Goal: Task Accomplishment & Management: Manage account settings

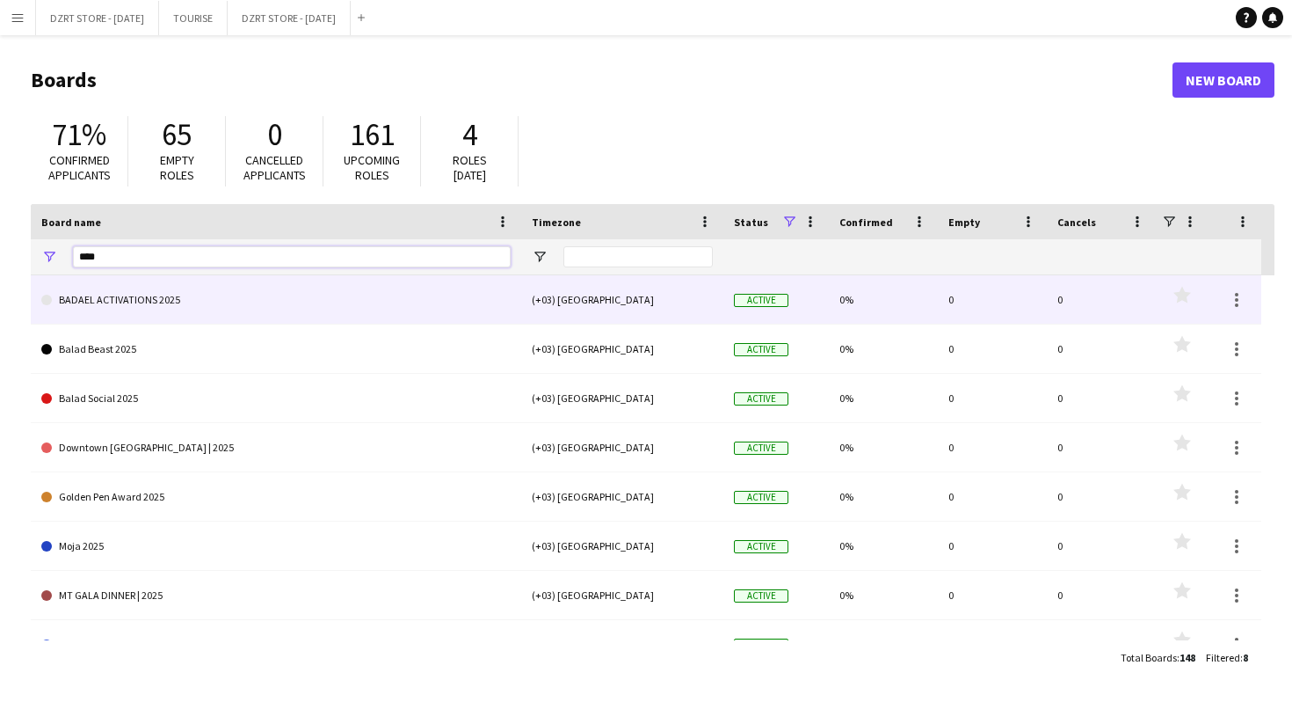
type input "****"
click at [164, 304] on link "BADAEL ACTIVATIONS 2025" at bounding box center [275, 299] width 469 height 49
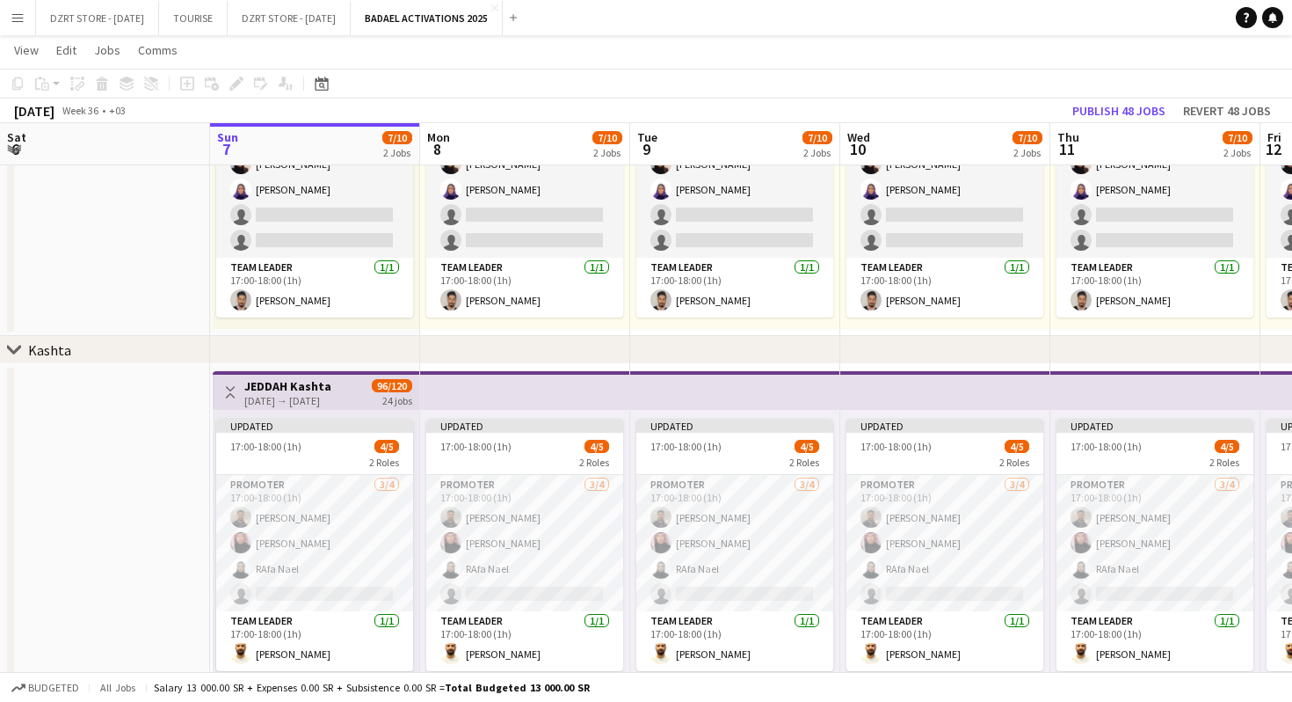
scroll to position [285, 0]
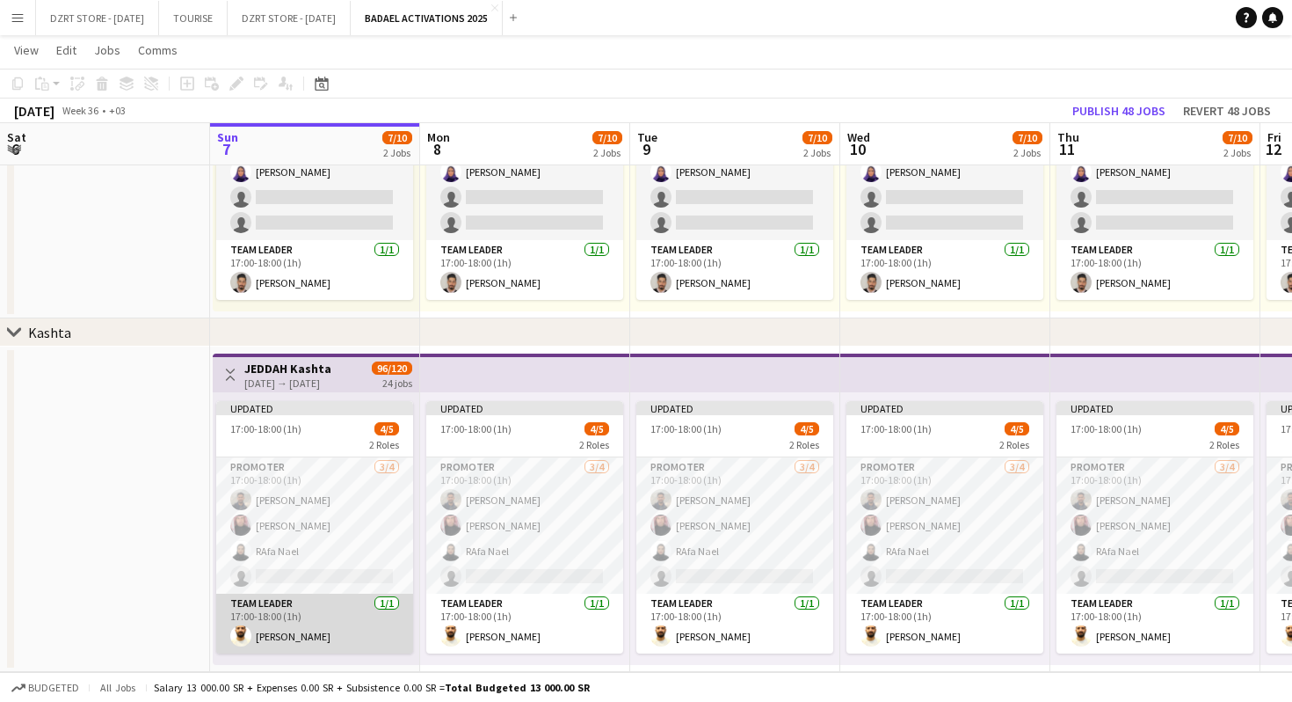
click at [292, 622] on app-card-role "Team Leader [DATE] 17:00-18:00 (1h) [PERSON_NAME]" at bounding box center [314, 623] width 197 height 60
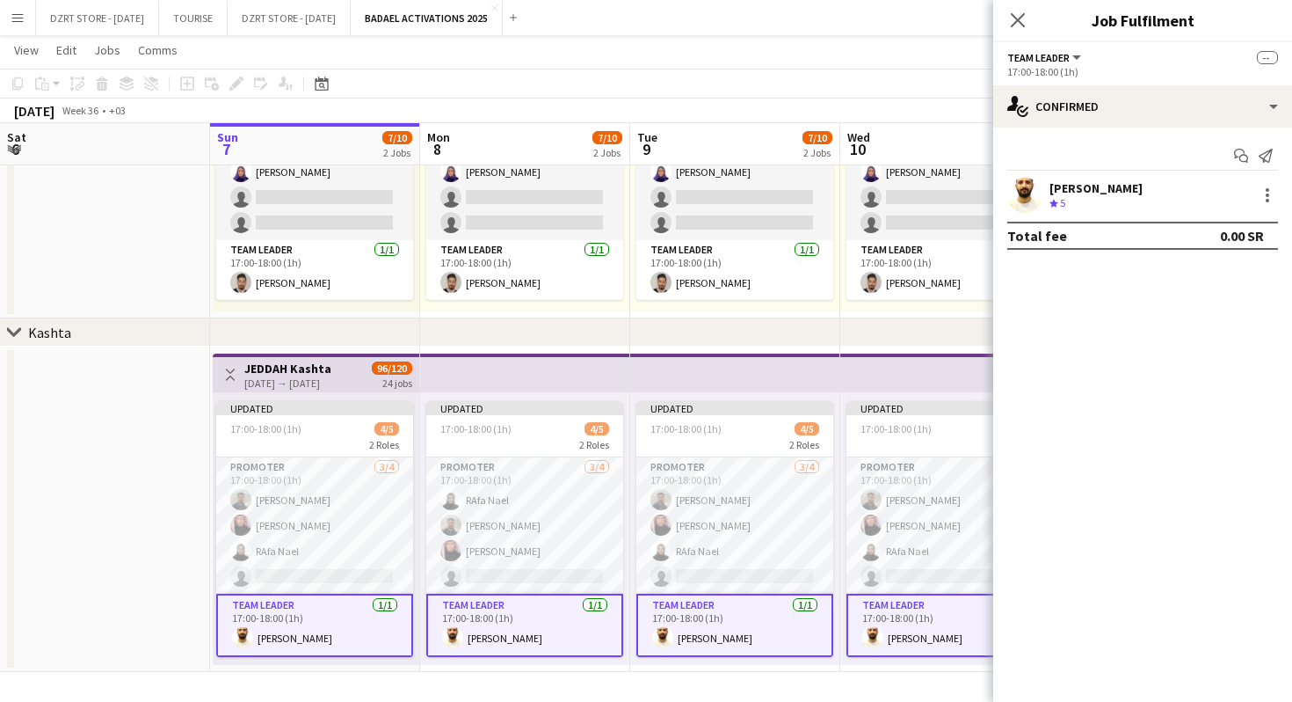
click at [1023, 185] on app-user-avatar at bounding box center [1024, 195] width 35 height 35
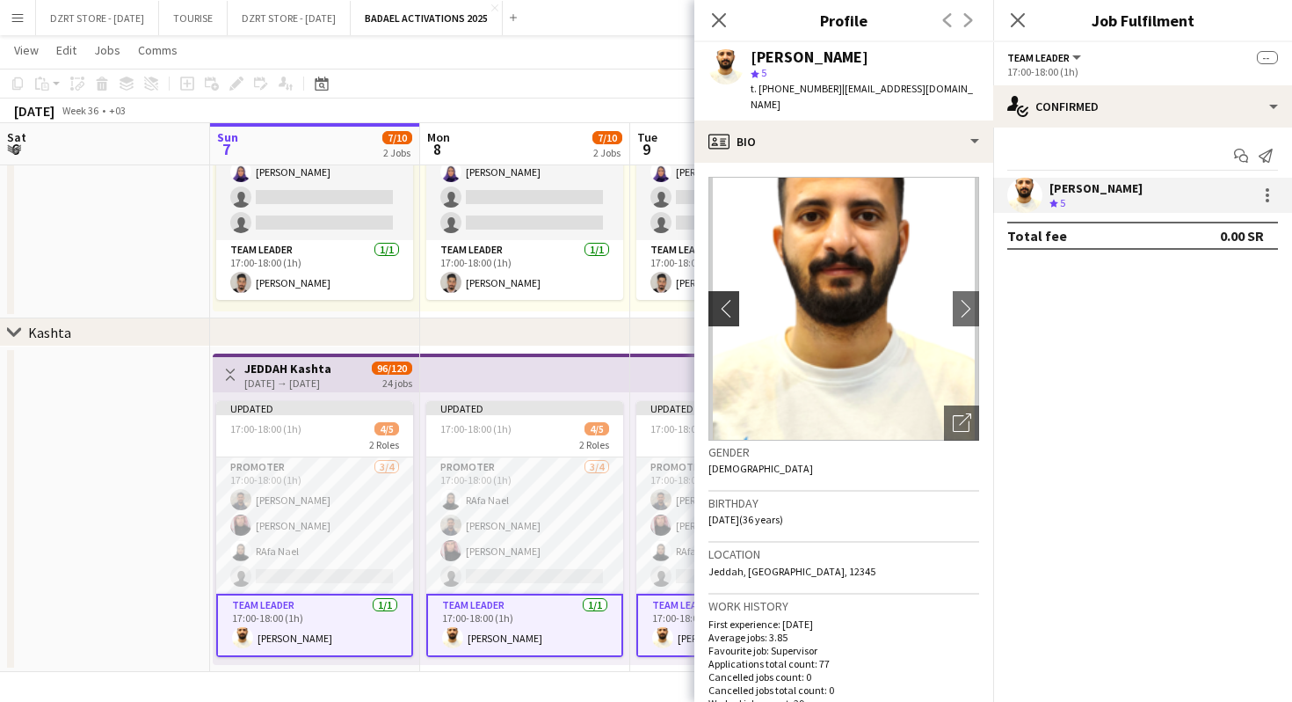
click at [729, 312] on app-icon "chevron-left" at bounding box center [722, 308] width 27 height 18
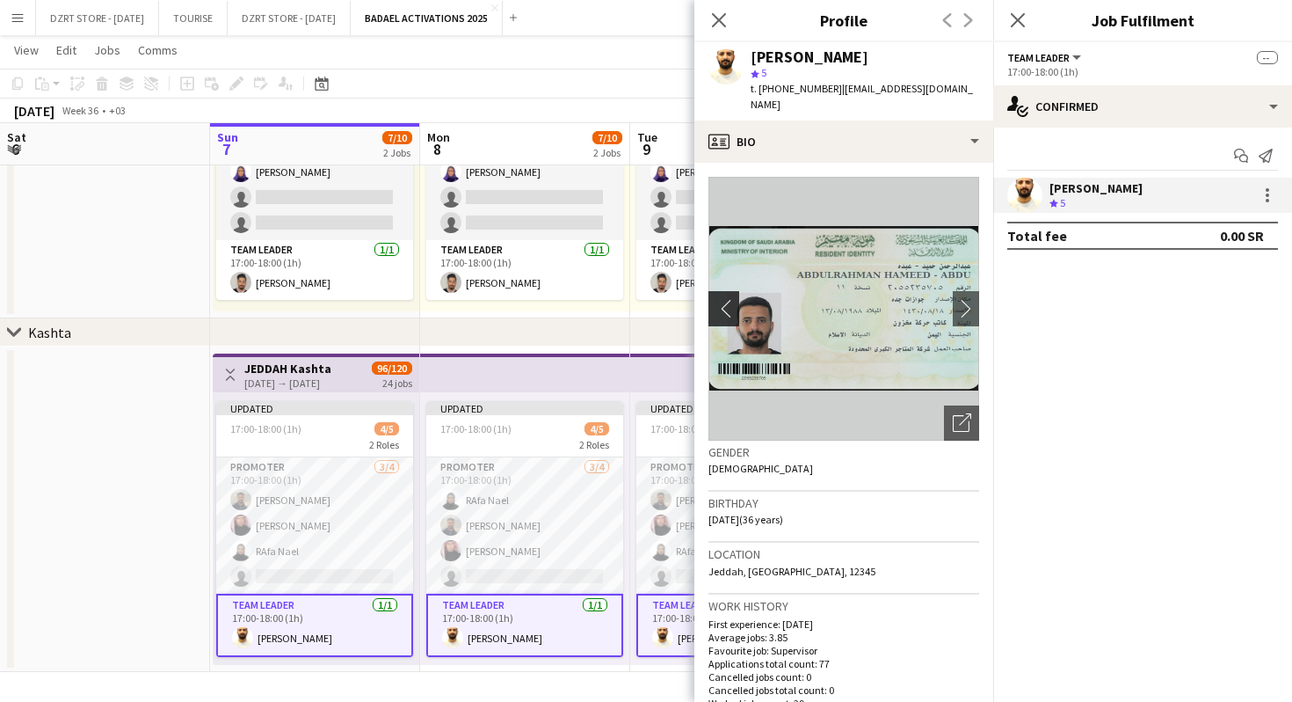
click at [729, 312] on app-icon "chevron-left" at bounding box center [722, 308] width 27 height 18
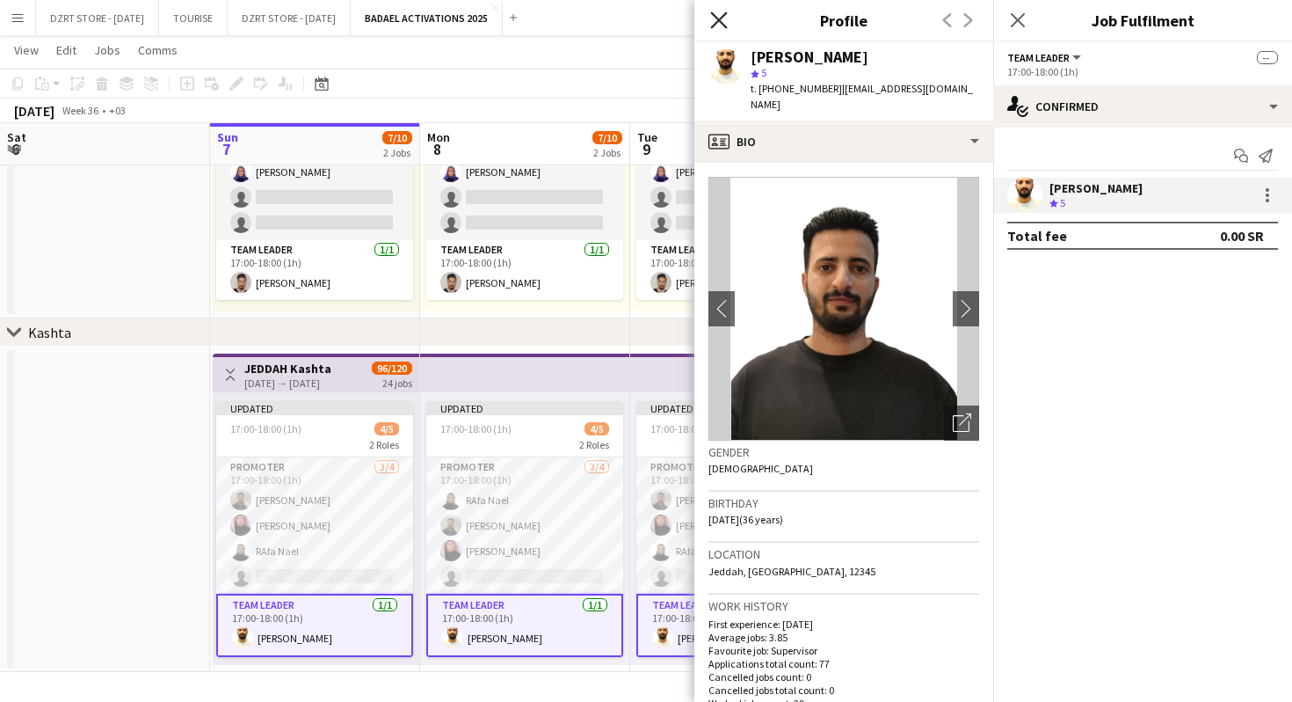
click at [720, 20] on icon at bounding box center [718, 19] width 17 height 17
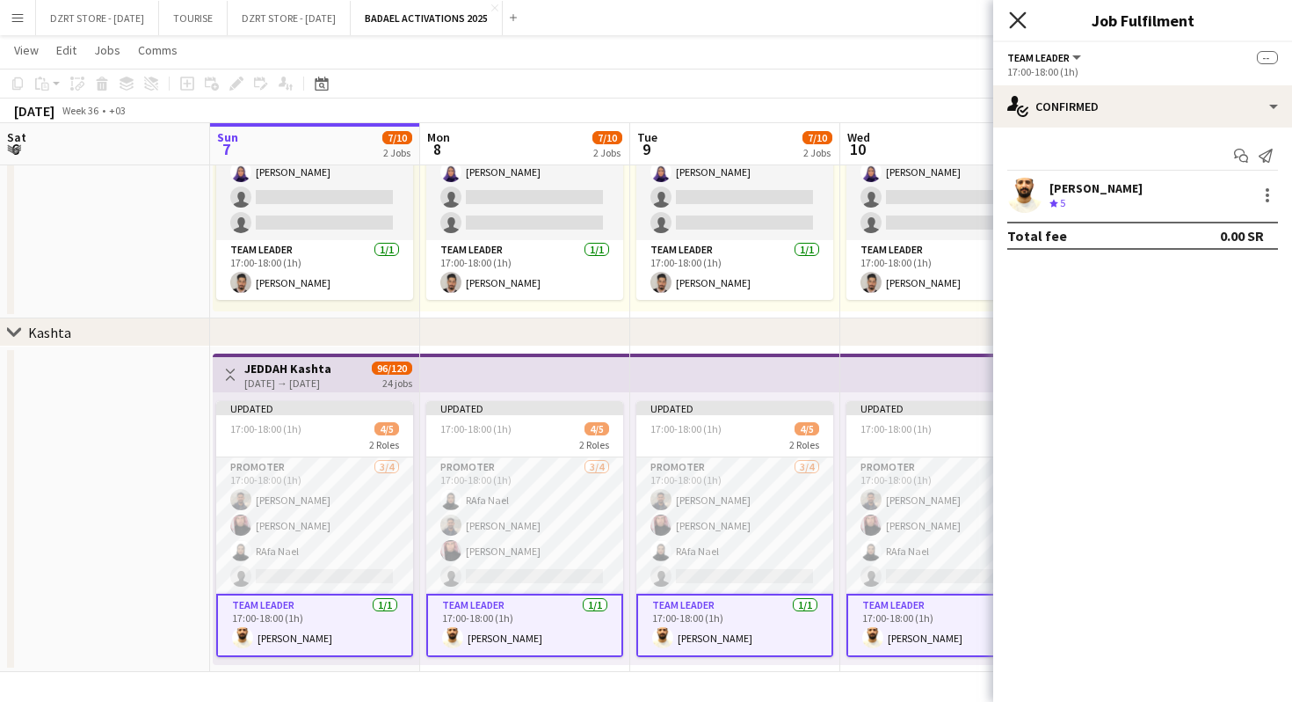
click at [1016, 17] on icon at bounding box center [1017, 19] width 17 height 17
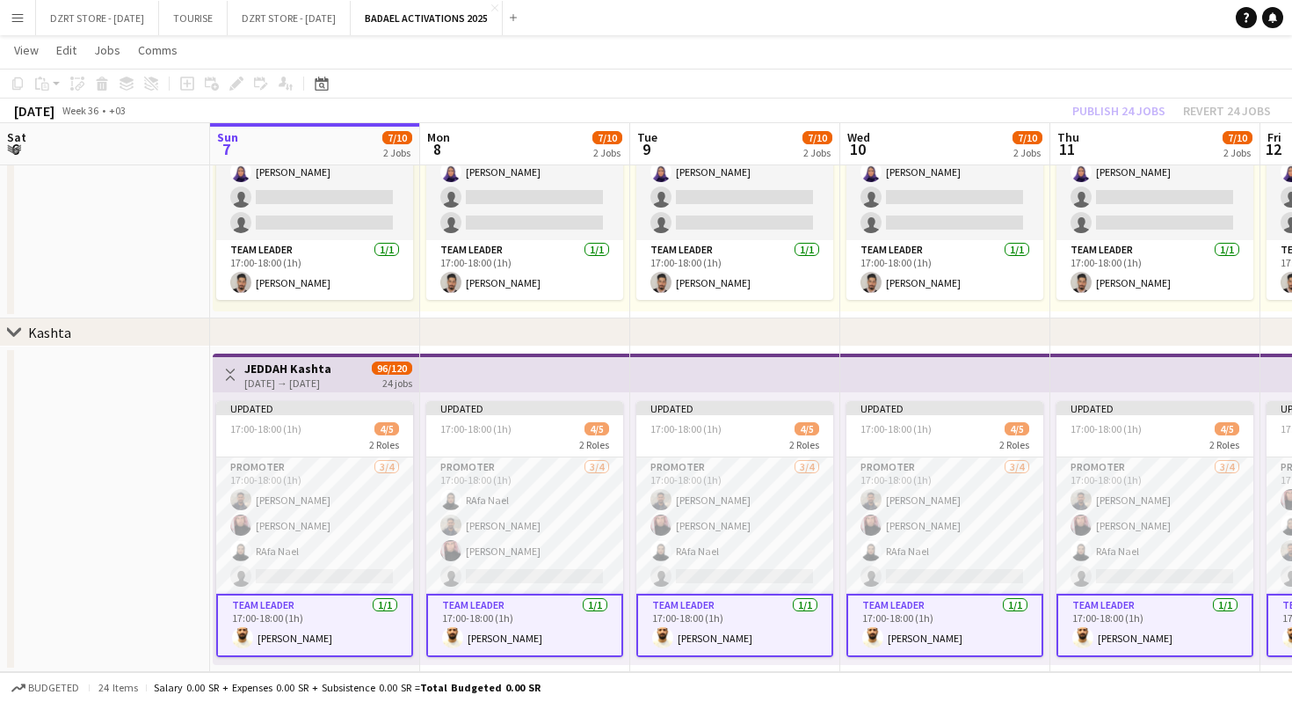
click at [868, 55] on app-page-menu "View Day view expanded Day view collapsed Month view Date picker Jump to [DATE]…" at bounding box center [646, 51] width 1292 height 33
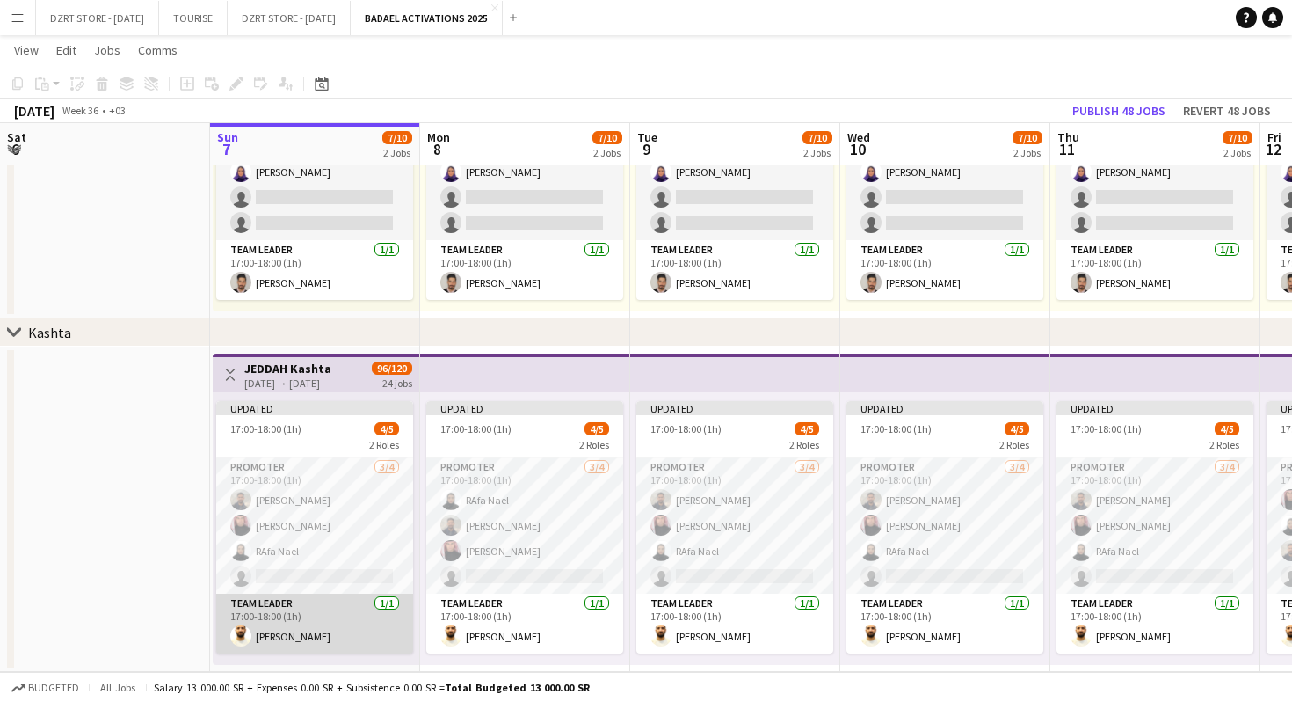
click at [313, 631] on app-card-role "Team Leader [DATE] 17:00-18:00 (1h) [PERSON_NAME]" at bounding box center [314, 623] width 197 height 60
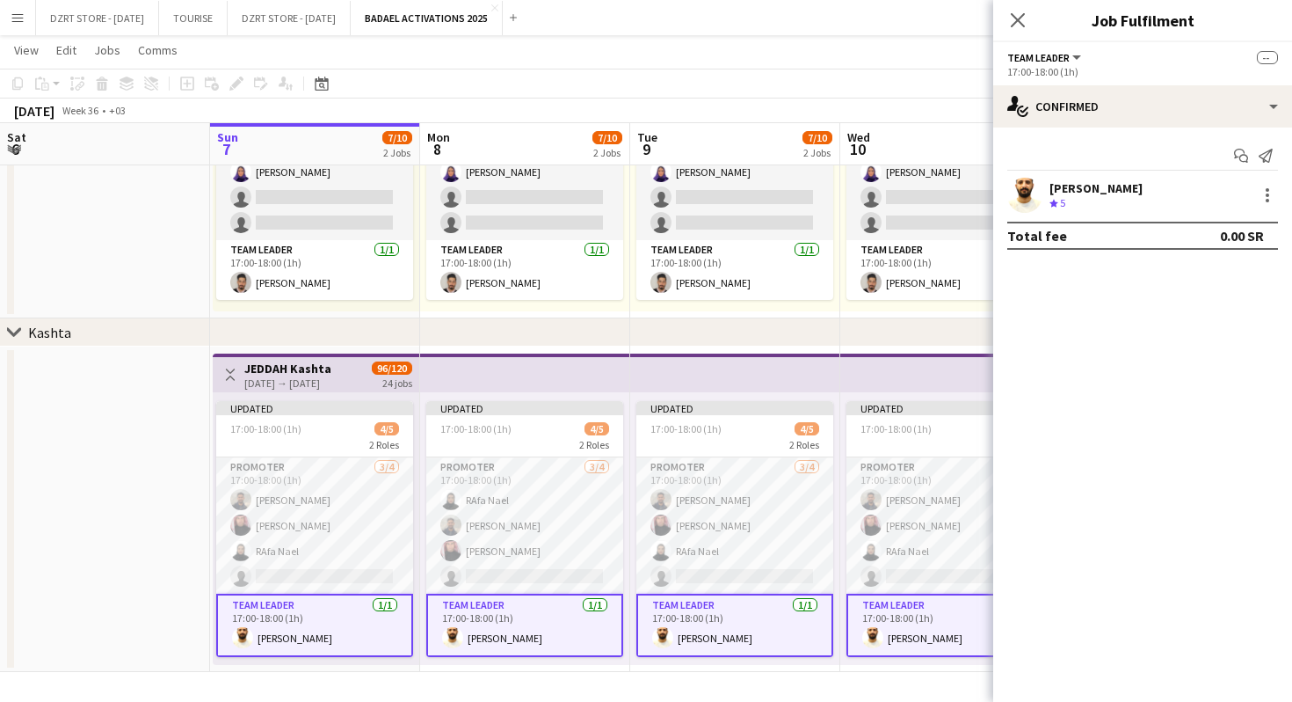
click at [1024, 193] on app-user-avatar at bounding box center [1024, 195] width 35 height 35
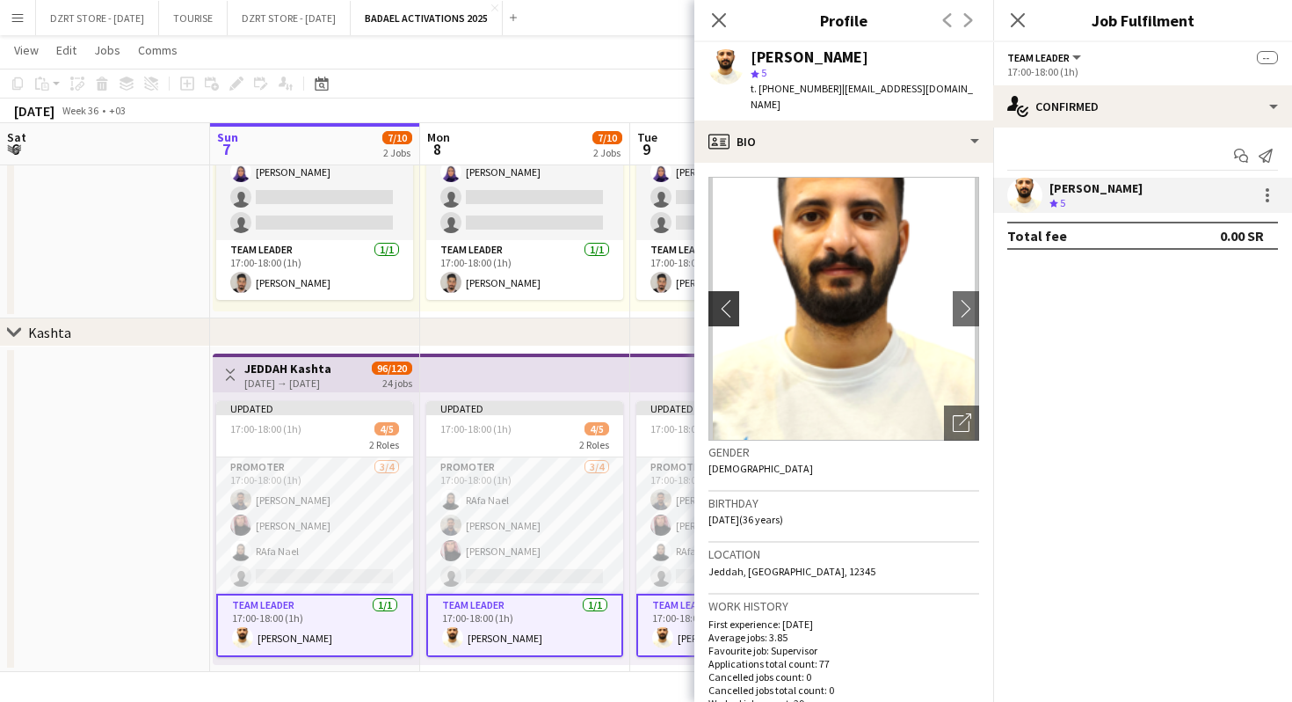
click at [724, 311] on app-icon "chevron-left" at bounding box center [722, 308] width 27 height 18
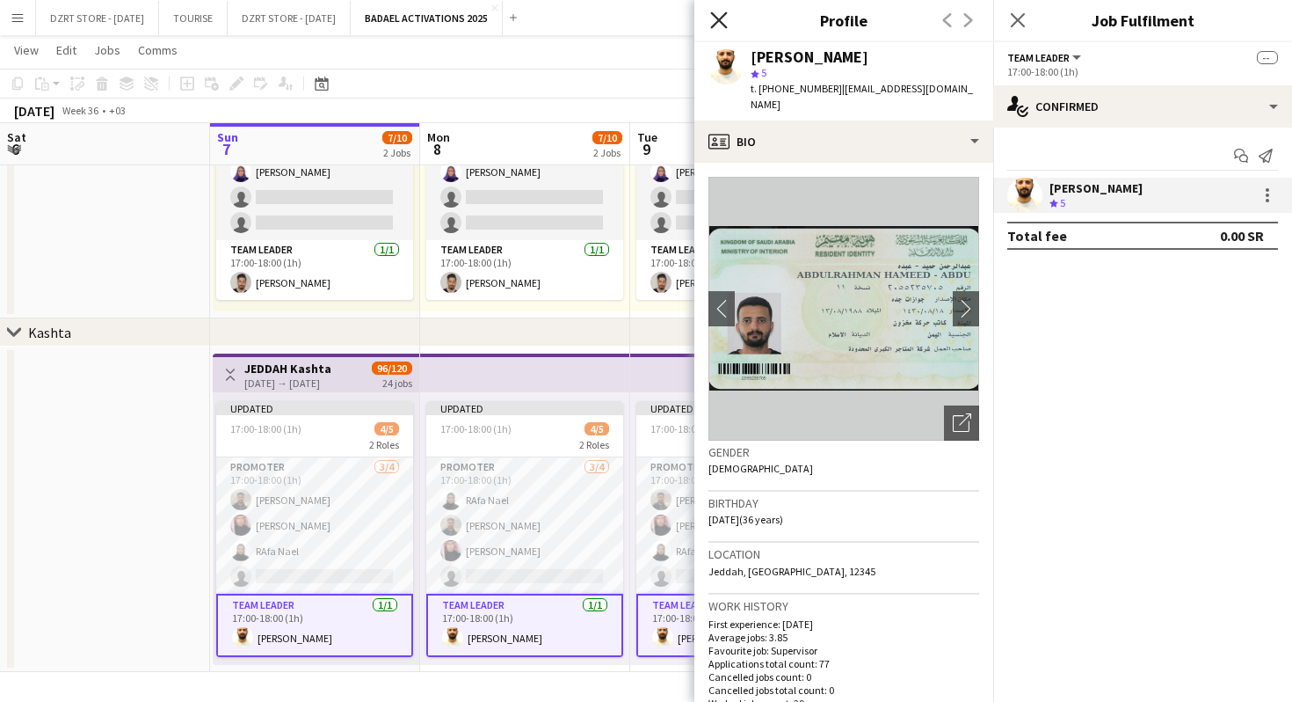
click at [720, 18] on icon at bounding box center [718, 19] width 17 height 17
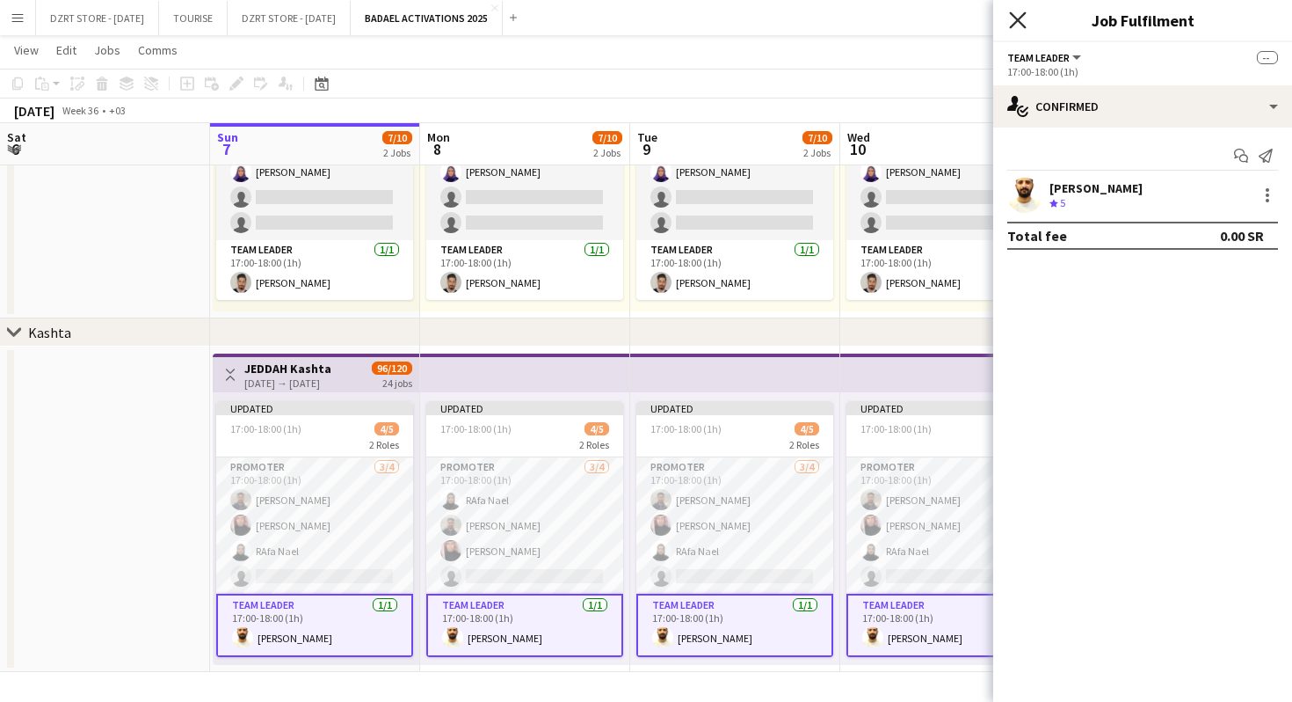
click at [1016, 18] on icon at bounding box center [1017, 19] width 17 height 17
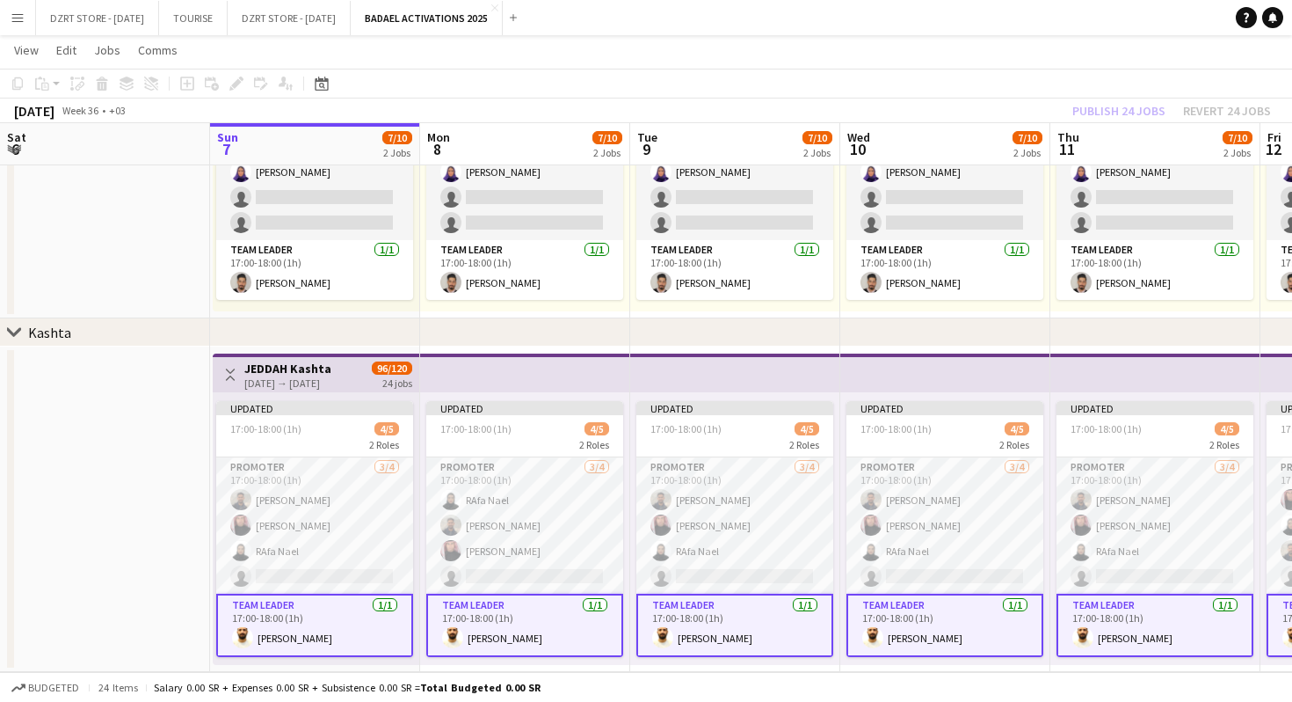
click at [620, 53] on app-page-menu "View Day view expanded Day view collapsed Month view Date picker Jump to [DATE]…" at bounding box center [646, 51] width 1292 height 33
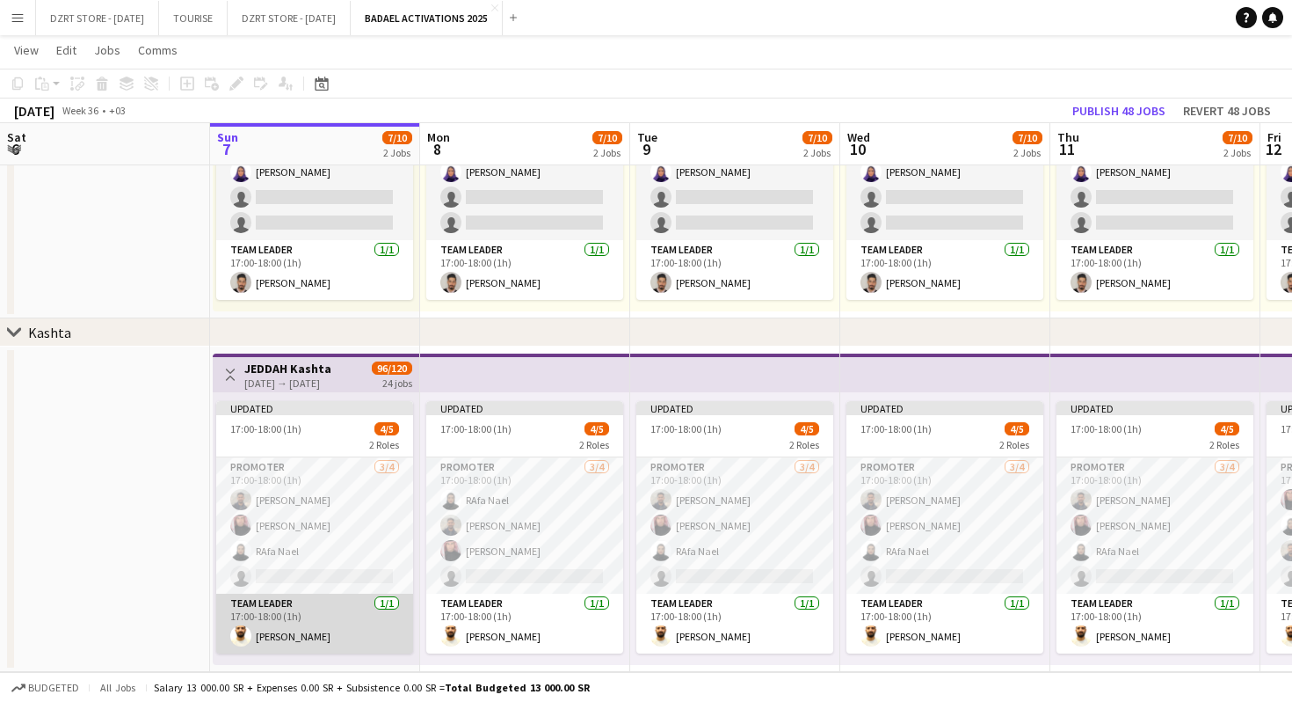
click at [287, 622] on app-card-role "Team Leader [DATE] 17:00-18:00 (1h) [PERSON_NAME]" at bounding box center [314, 623] width 197 height 60
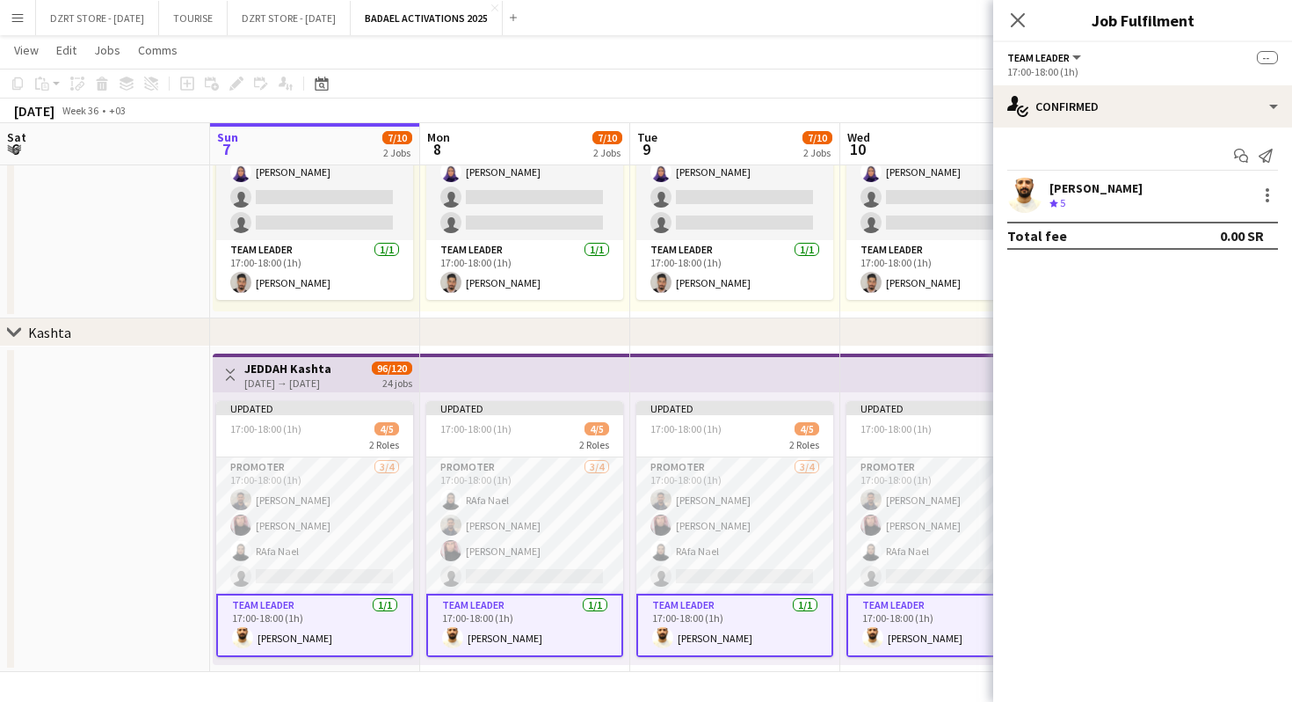
click at [1026, 192] on app-user-avatar at bounding box center [1024, 195] width 35 height 35
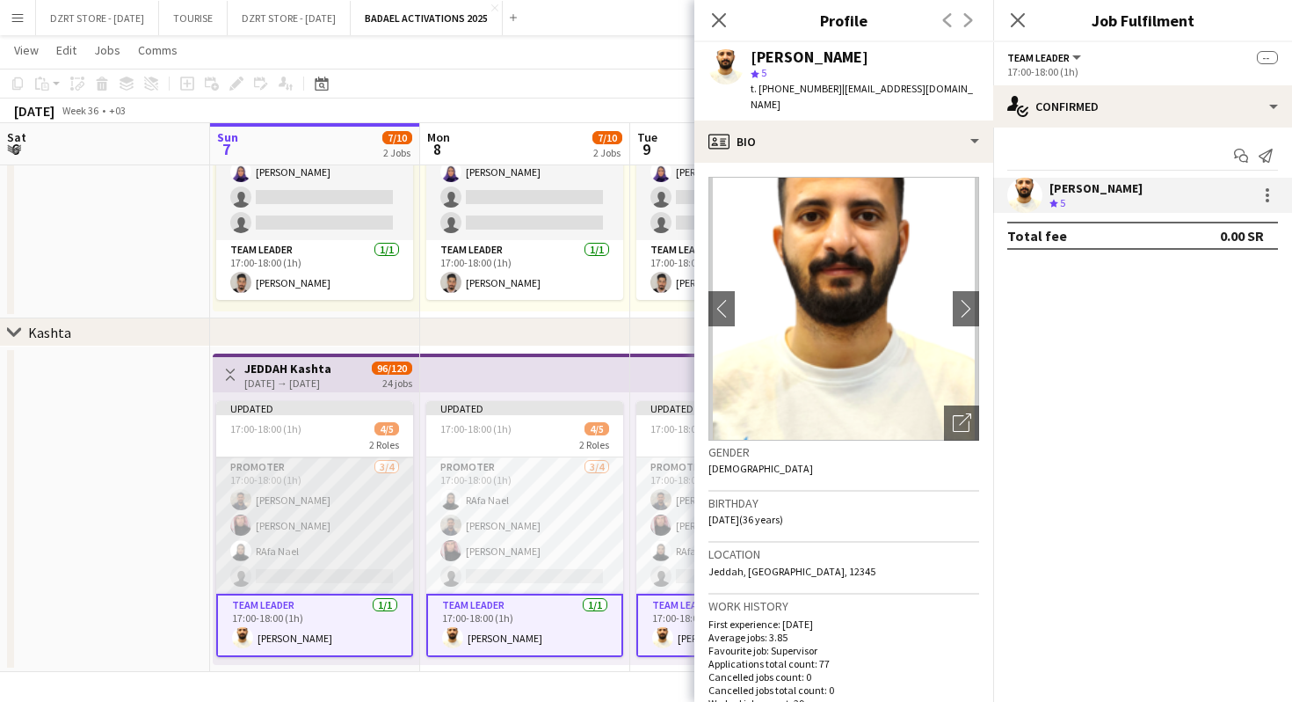
click at [242, 496] on app-user-avatar at bounding box center [240, 499] width 21 height 21
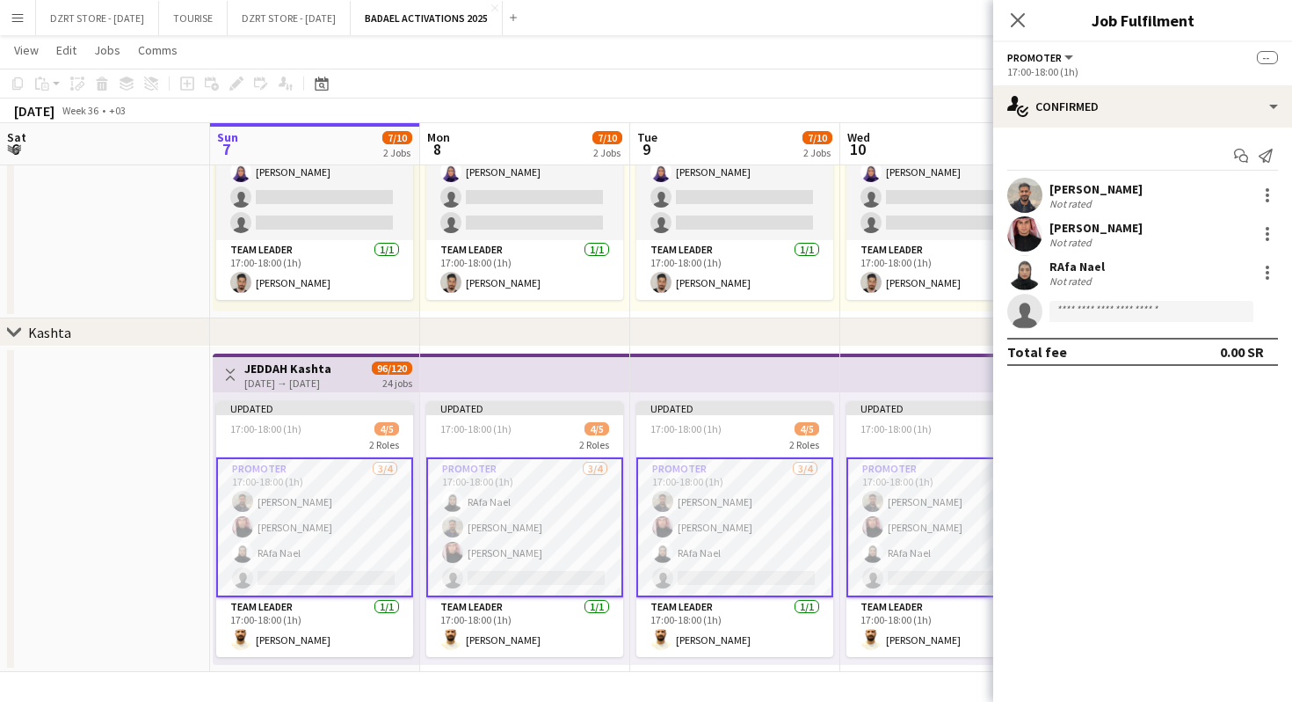
click at [242, 496] on app-user-avatar at bounding box center [242, 501] width 21 height 21
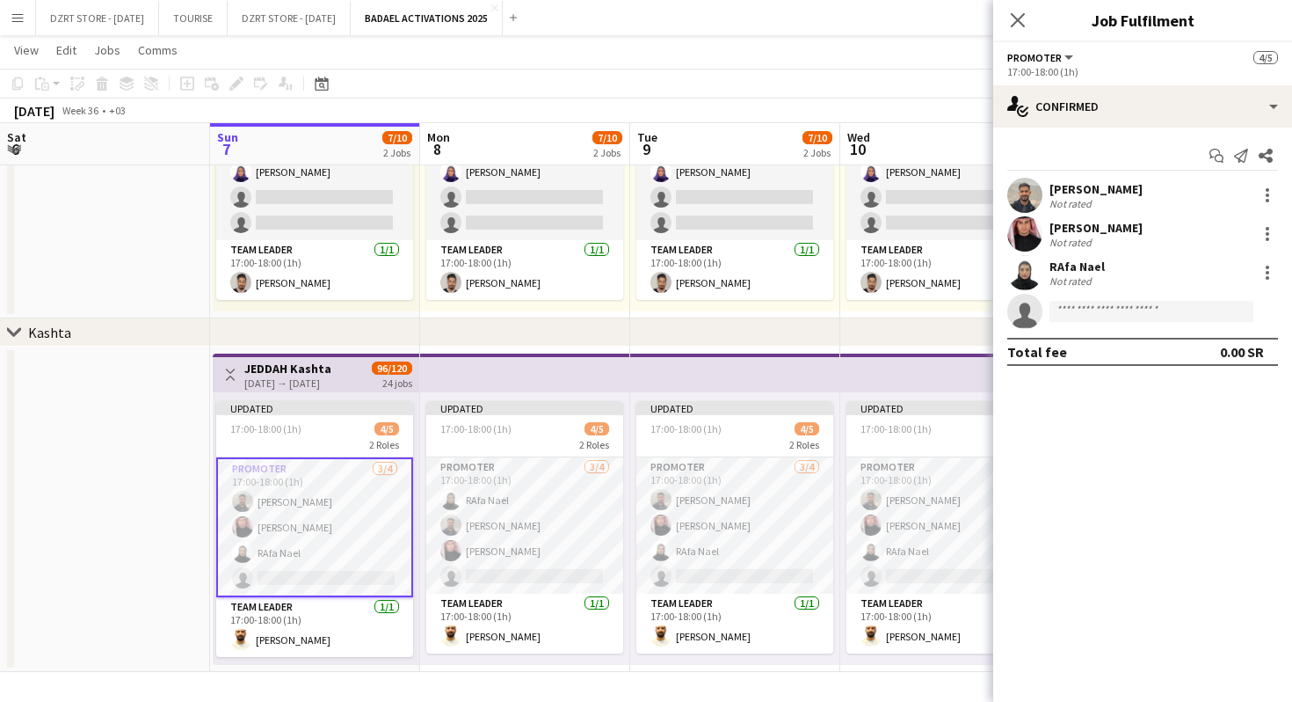
click at [242, 496] on app-user-avatar at bounding box center [242, 501] width 21 height 21
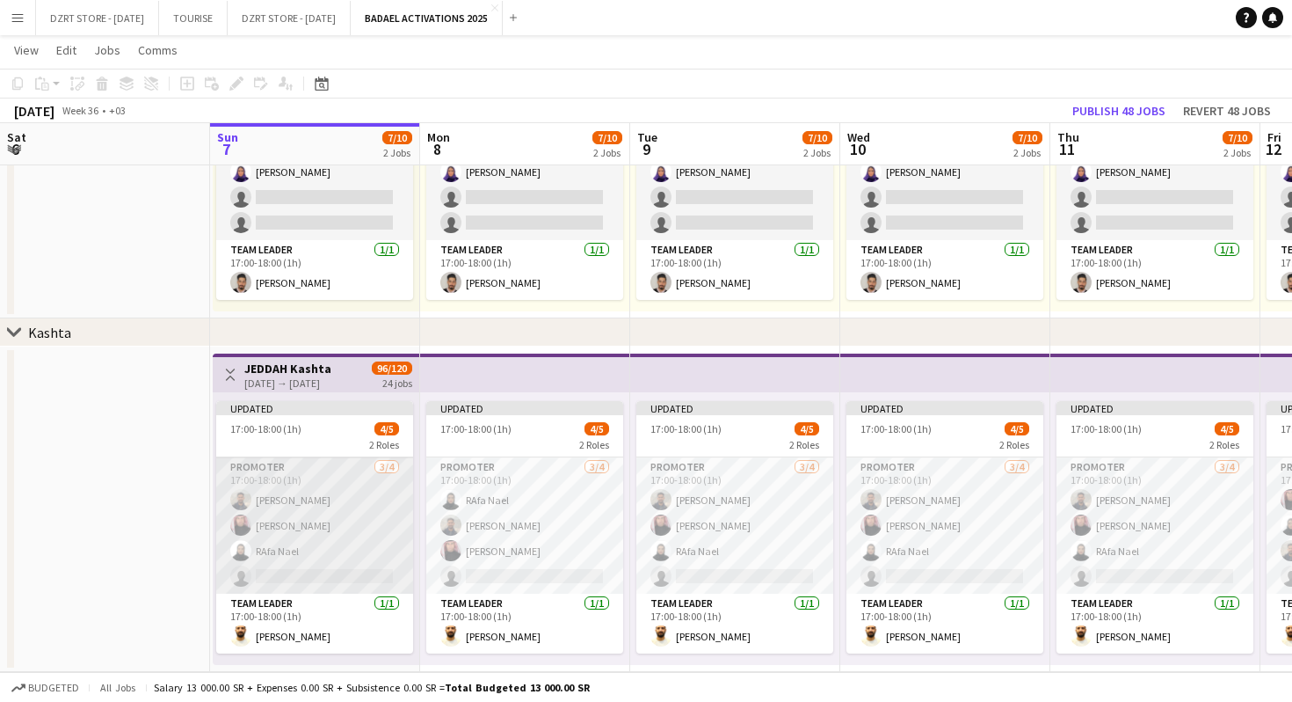
click at [242, 496] on app-user-avatar at bounding box center [240, 499] width 21 height 21
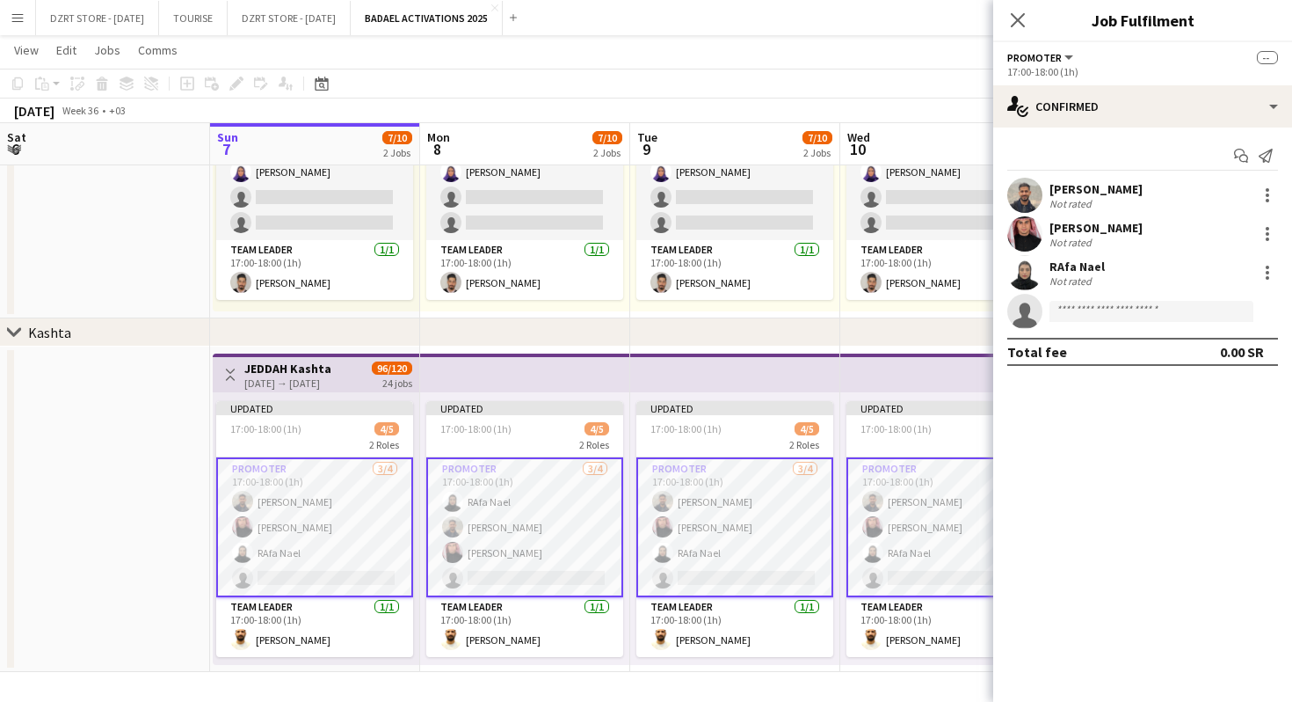
click at [1021, 193] on app-user-avatar at bounding box center [1024, 195] width 35 height 35
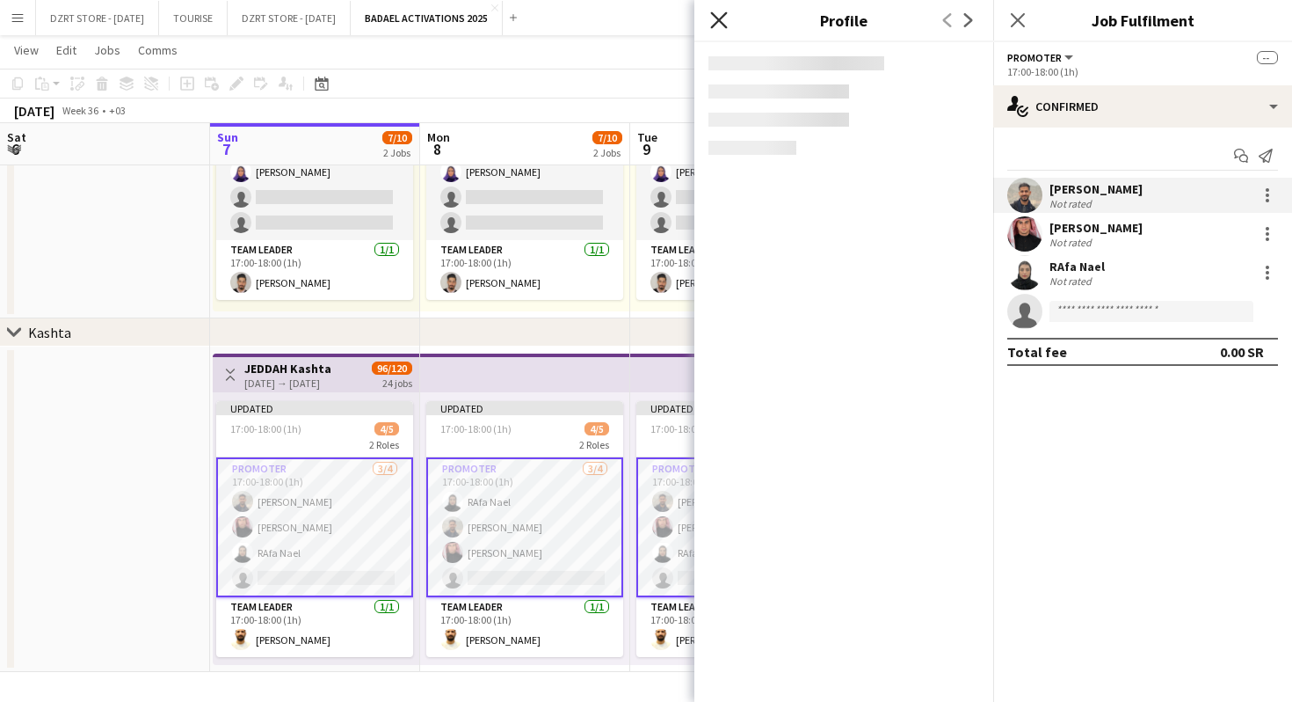
click at [716, 16] on icon "Close pop-in" at bounding box center [718, 19] width 17 height 17
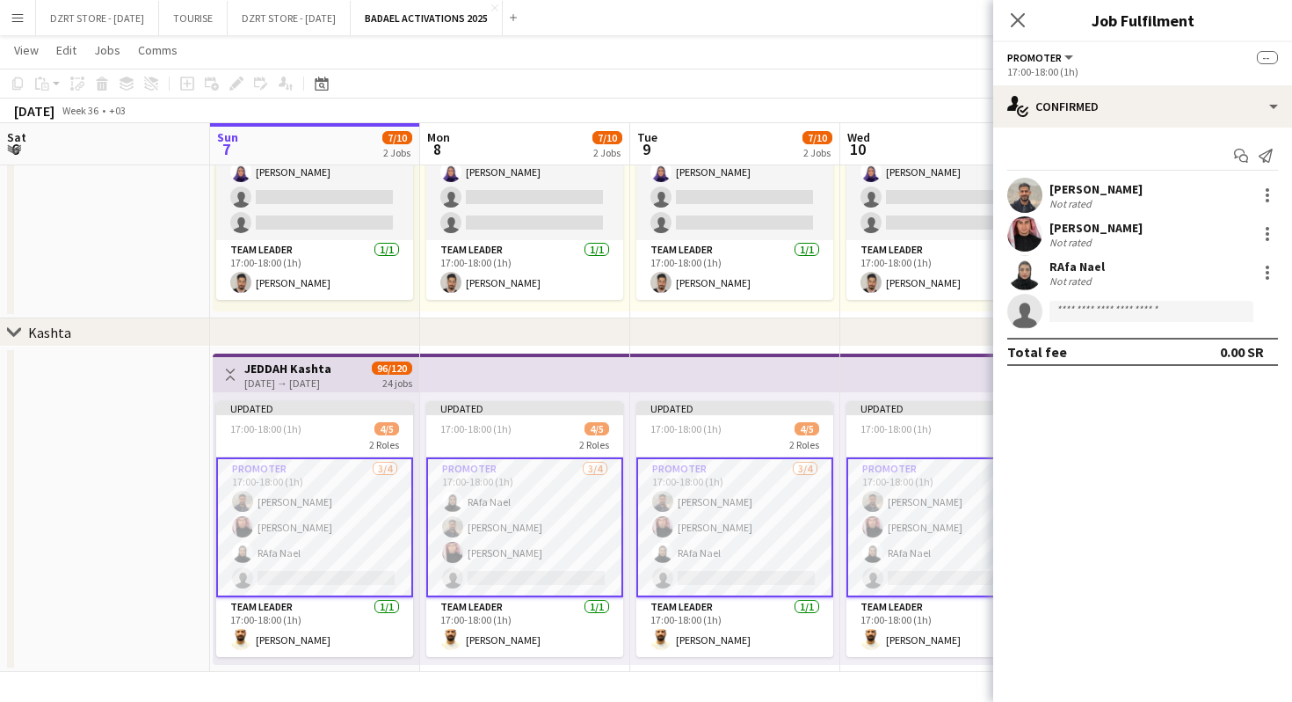
click at [1023, 181] on app-user-avatar at bounding box center [1024, 195] width 35 height 35
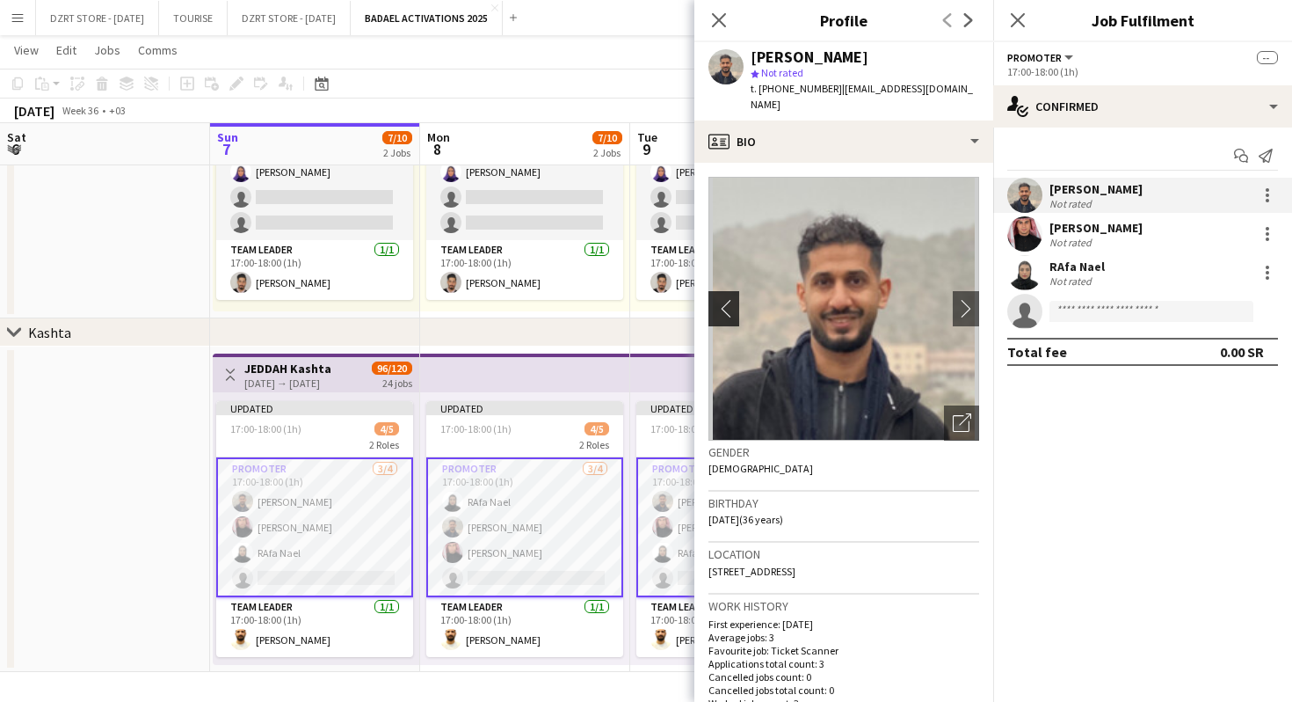
click at [725, 299] on app-icon "chevron-left" at bounding box center [722, 308] width 27 height 18
click at [716, 17] on icon at bounding box center [718, 19] width 17 height 17
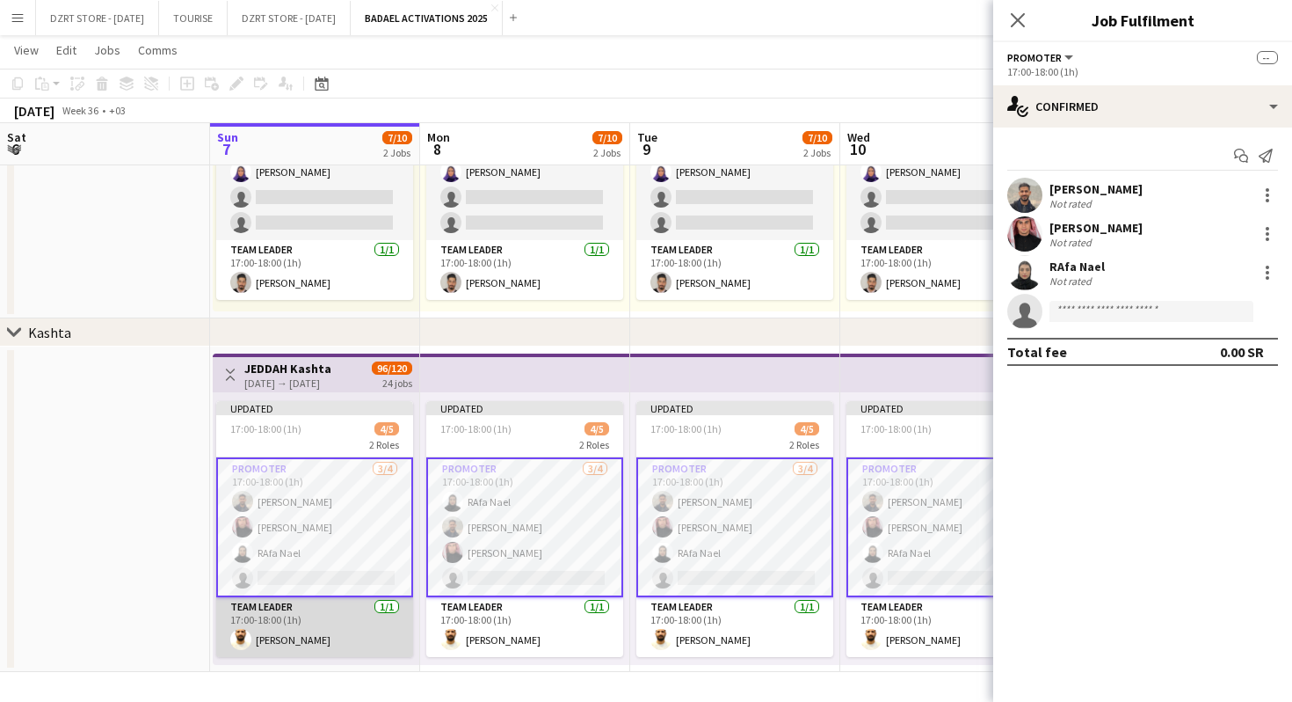
click at [302, 635] on app-card-role "Team Leader [DATE] 17:00-18:00 (1h) [PERSON_NAME]" at bounding box center [314, 627] width 197 height 60
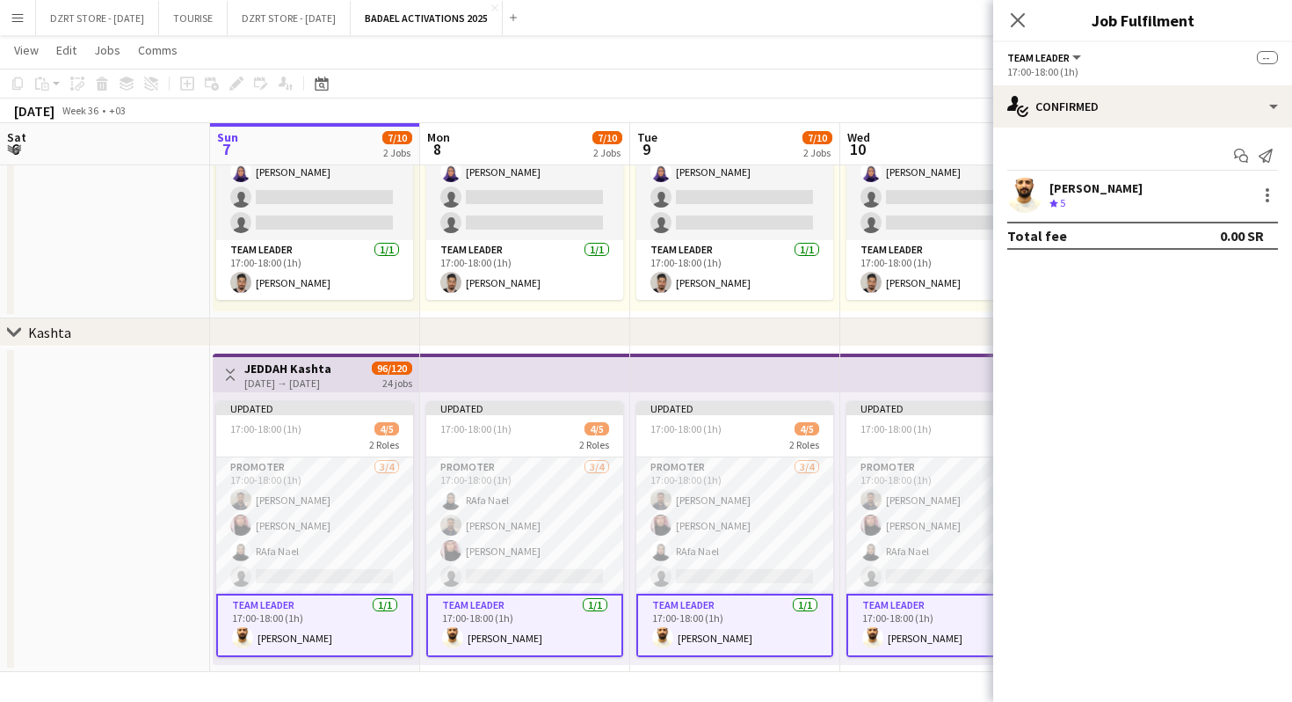
click at [1022, 193] on app-user-avatar at bounding box center [1024, 195] width 35 height 35
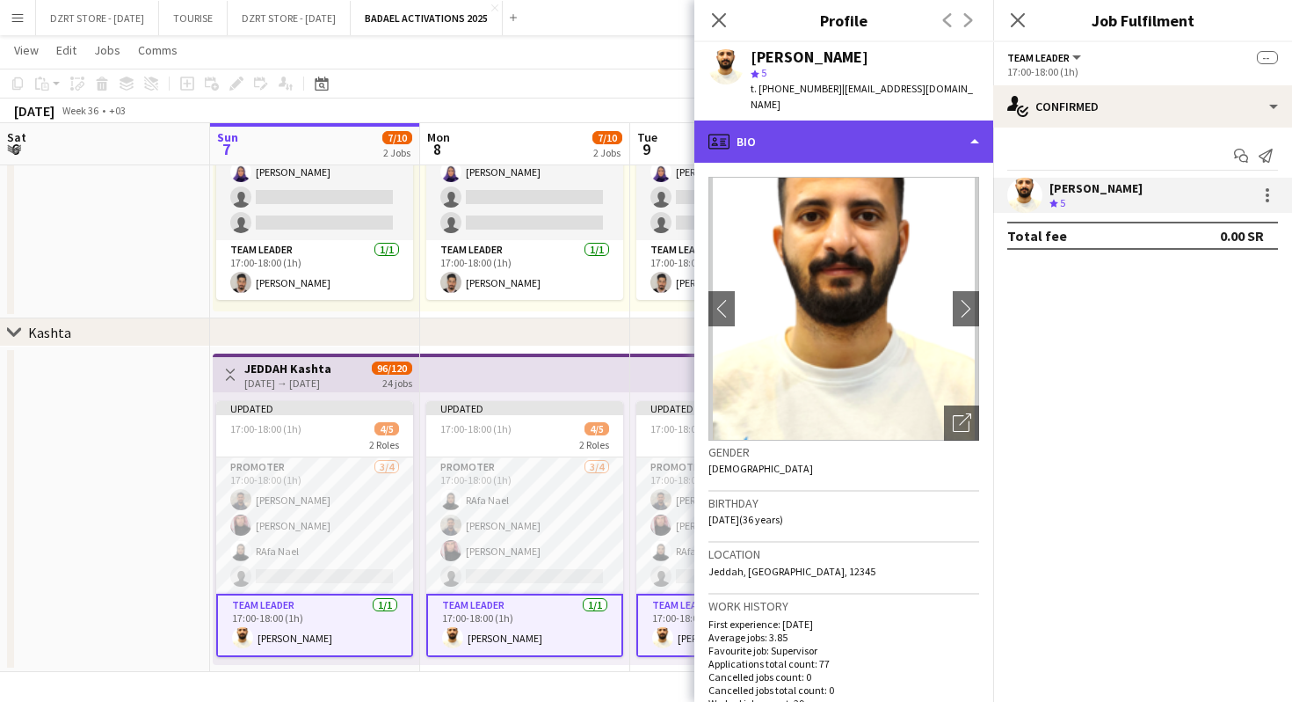
click at [796, 135] on div "profile Bio" at bounding box center [843, 141] width 299 height 42
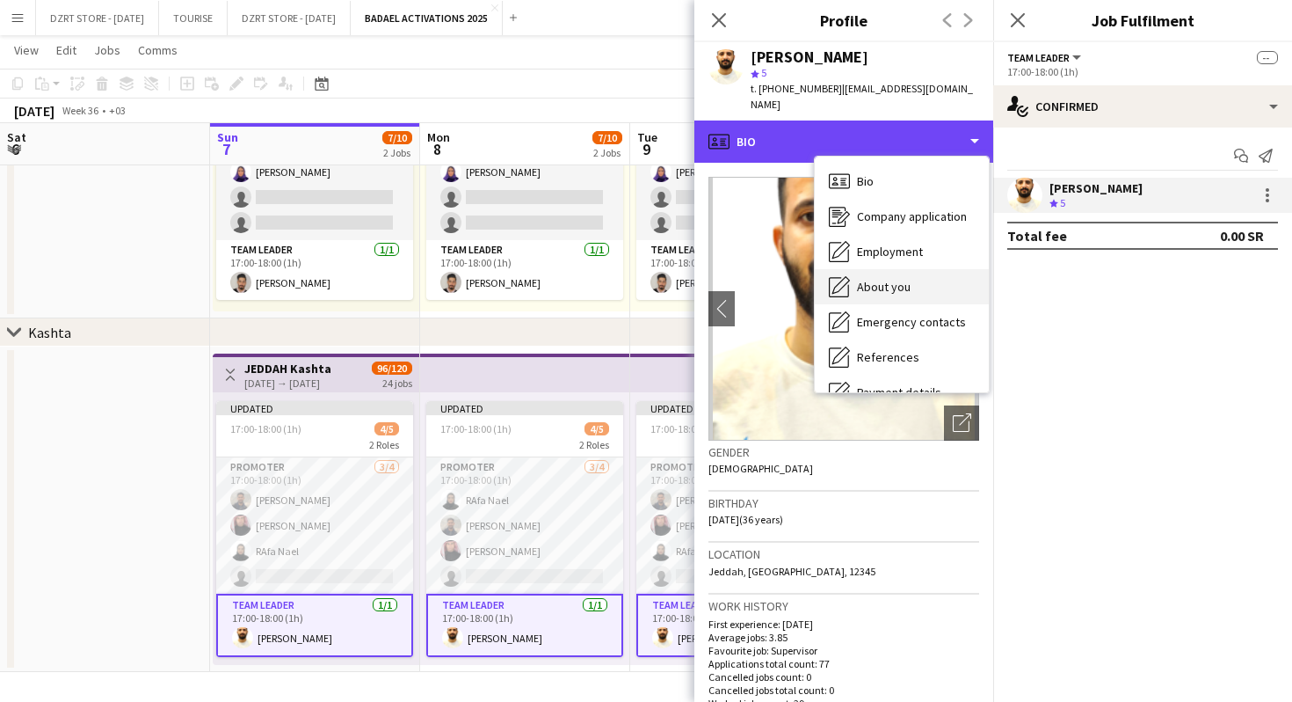
scroll to position [130, 0]
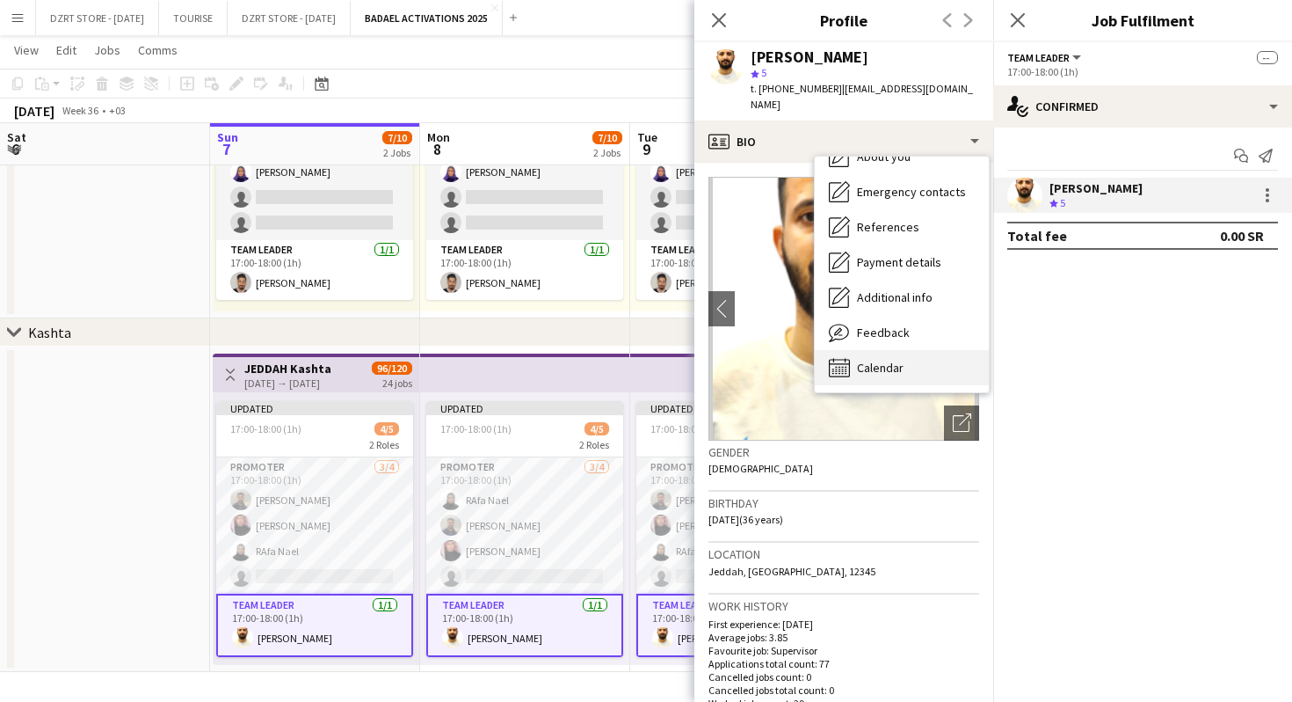
click at [864, 360] on span "Calendar" at bounding box center [880, 368] width 47 height 16
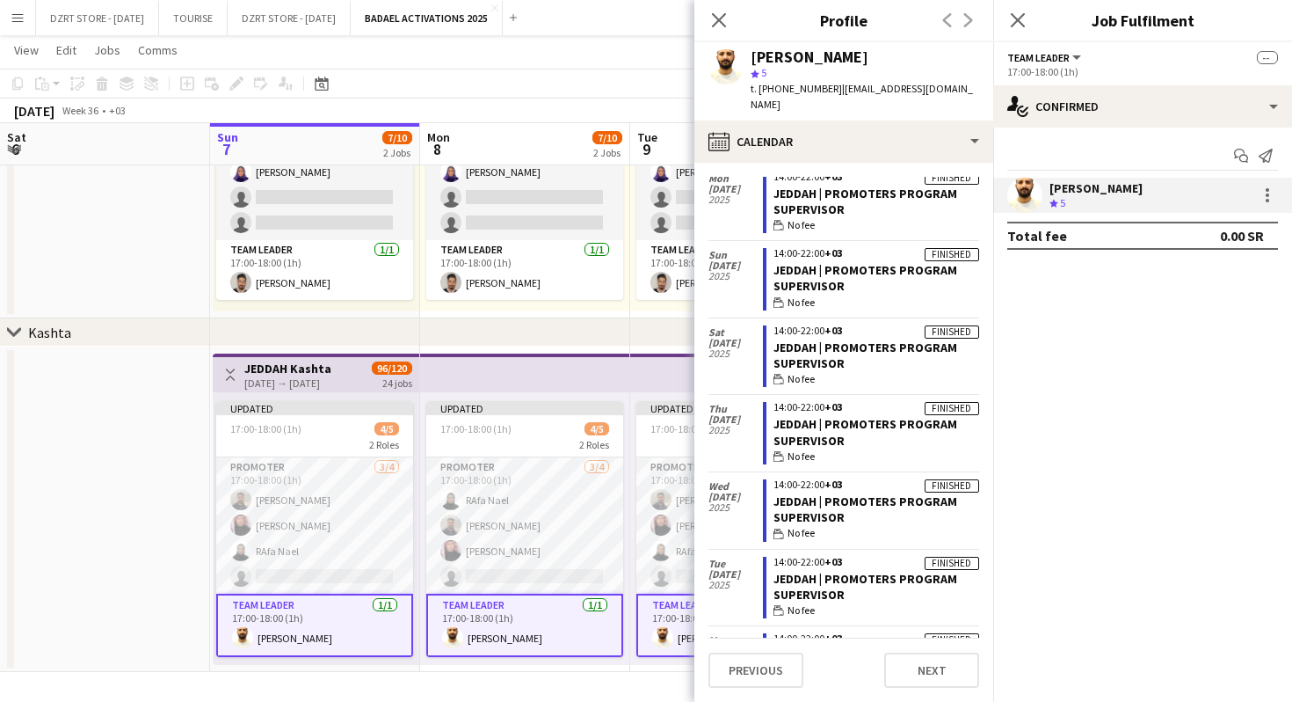
scroll to position [1311, 0]
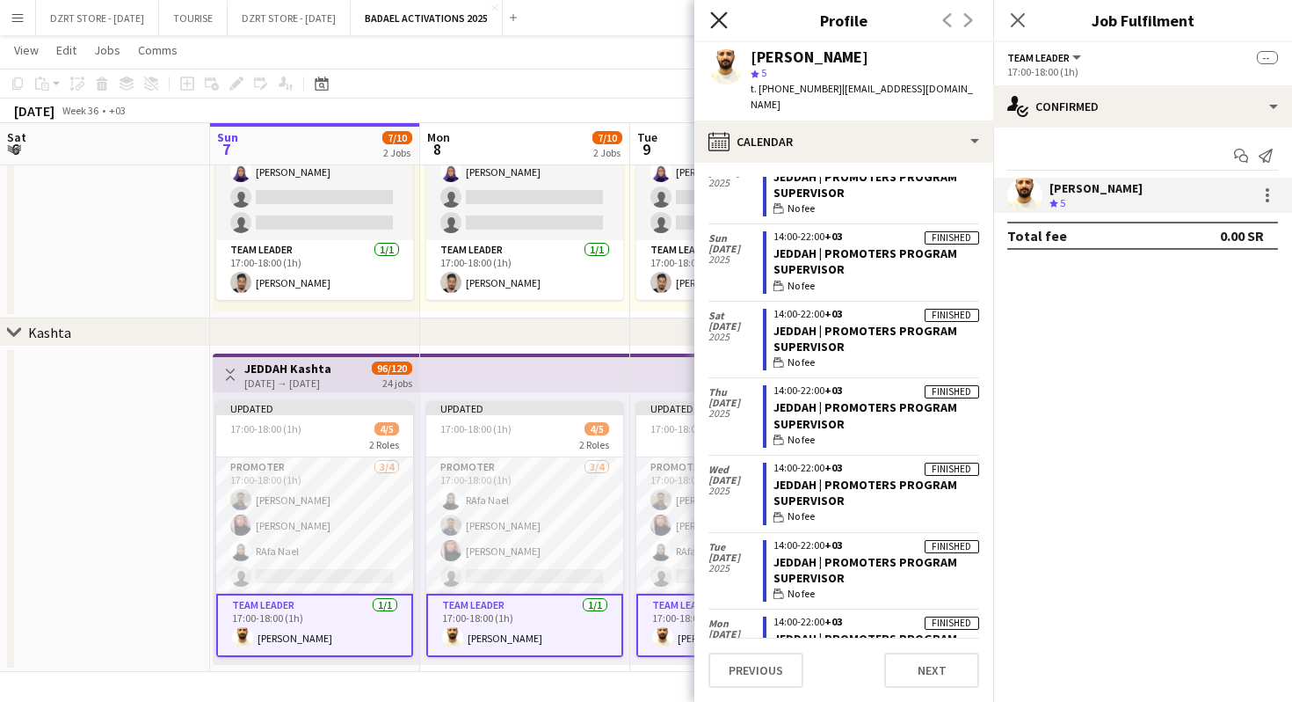
click at [719, 18] on icon at bounding box center [718, 19] width 17 height 17
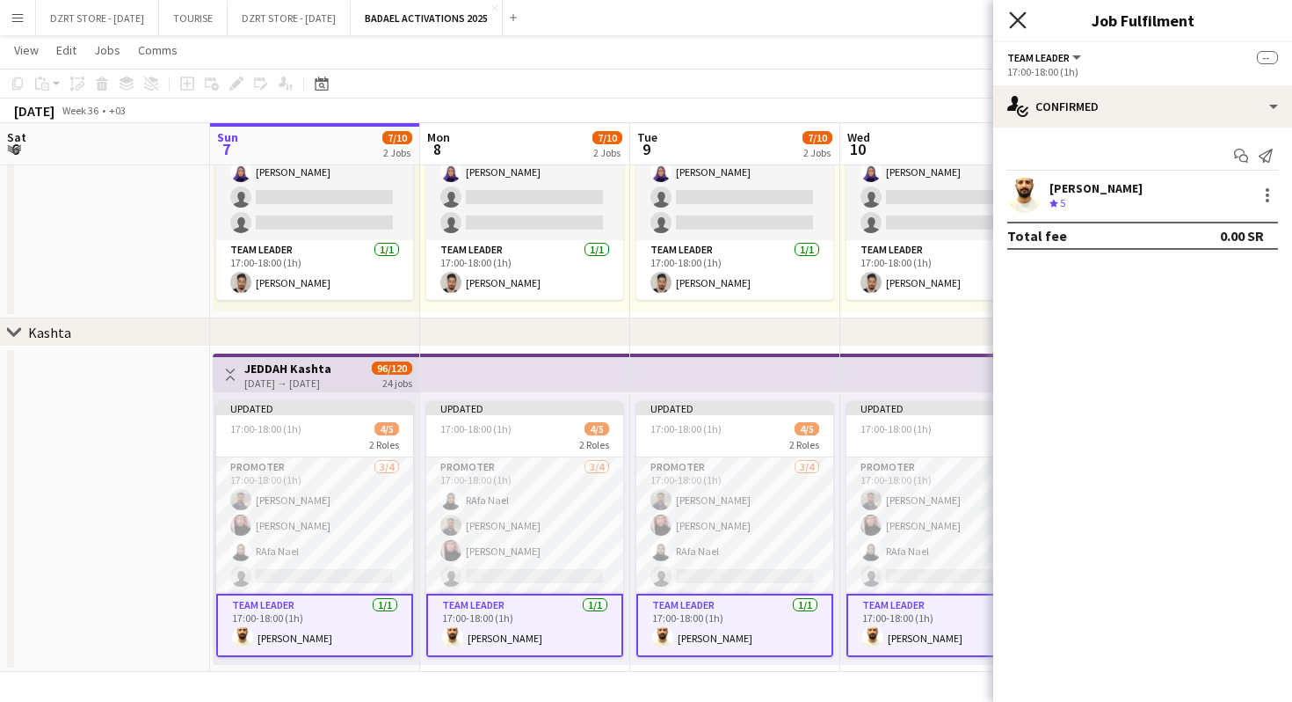
click at [1022, 18] on icon "Close pop-in" at bounding box center [1017, 19] width 17 height 17
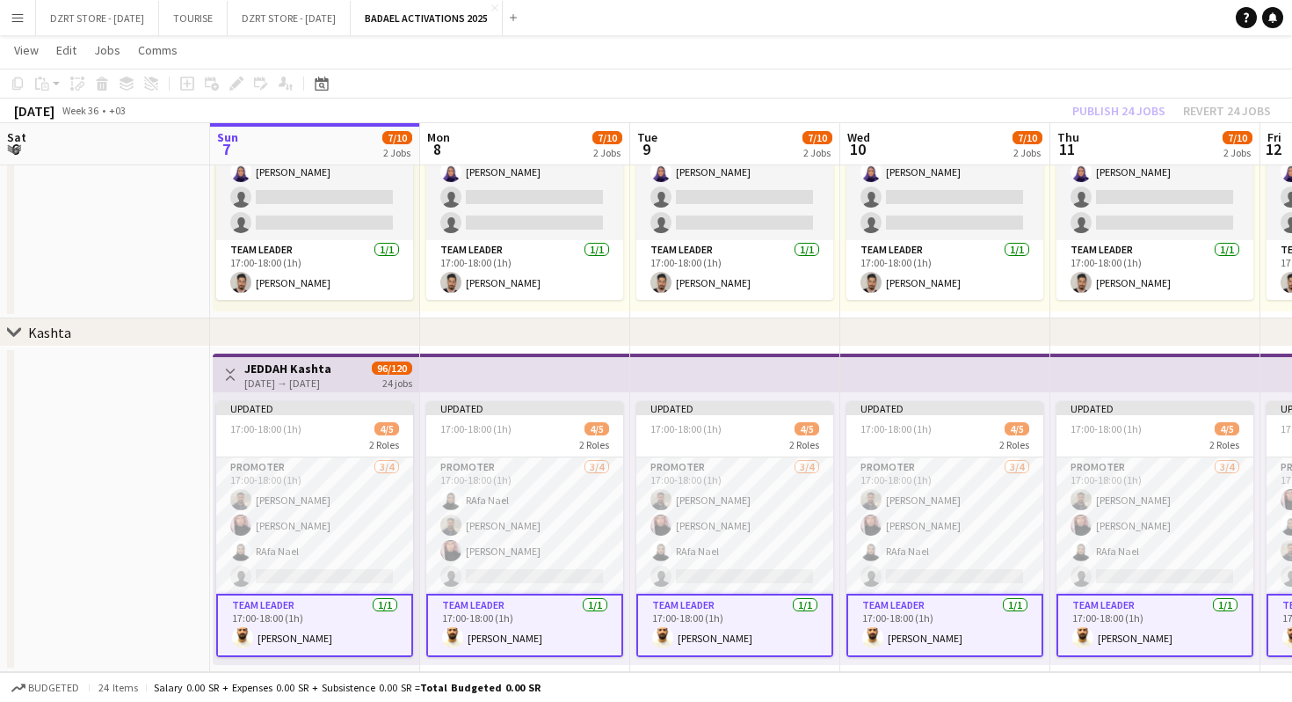
click at [841, 65] on app-page-menu "View Day view expanded Day view collapsed Month view Date picker Jump to [DATE]…" at bounding box center [646, 51] width 1292 height 33
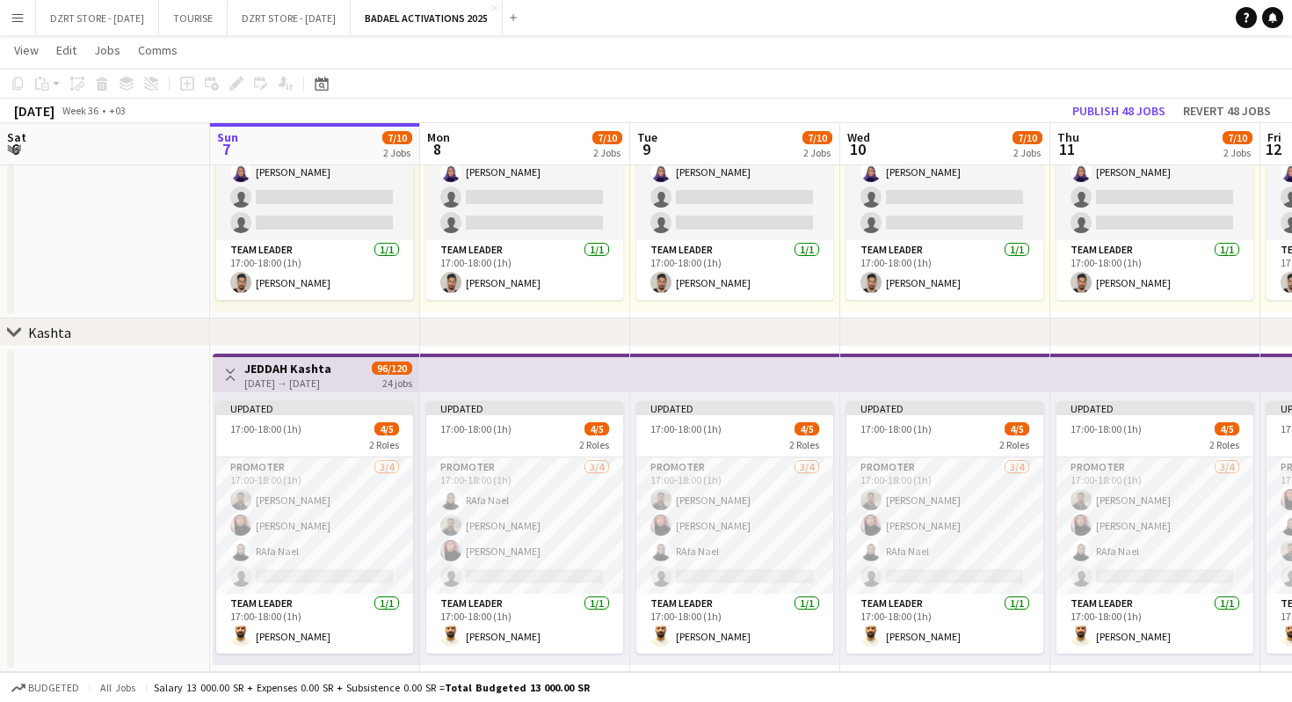
scroll to position [0, 0]
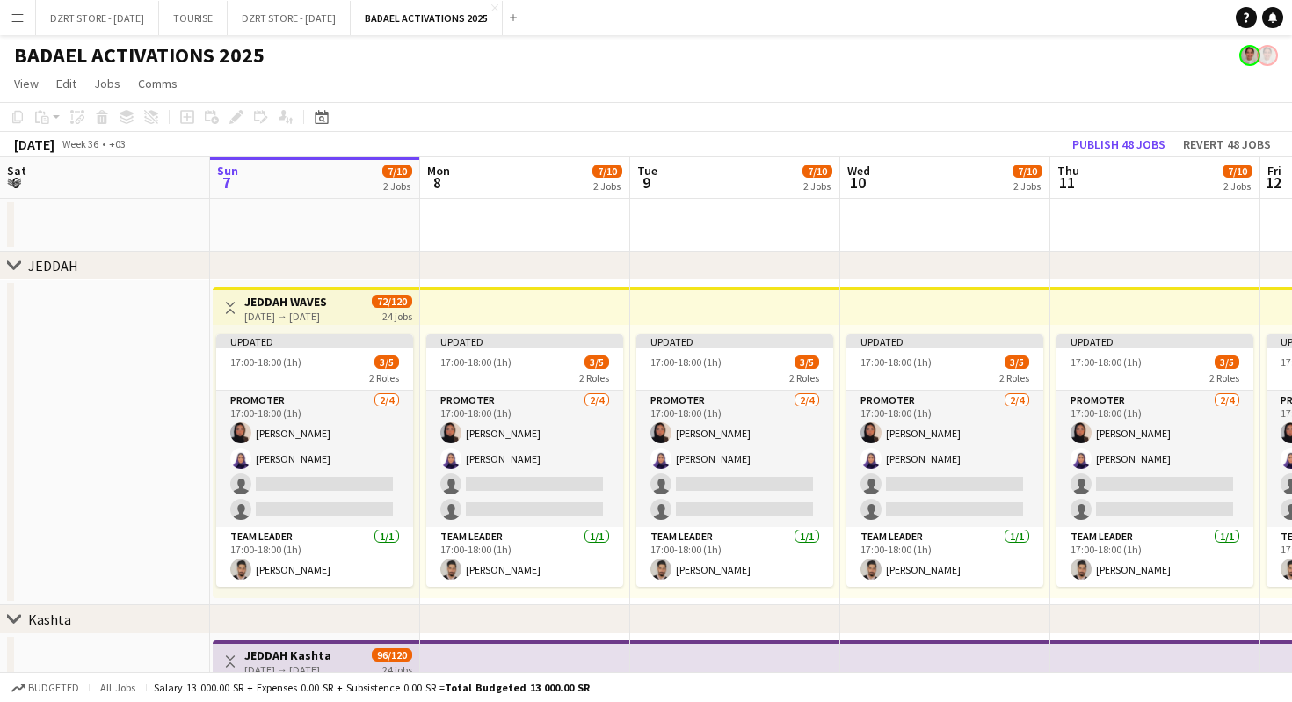
click at [719, 64] on div "BADAEL ACTIVATIONS 2025" at bounding box center [646, 51] width 1292 height 33
click at [723, 84] on app-page-menu "View Day view expanded Day view collapsed Month view Date picker Jump to [DATE]…" at bounding box center [646, 85] width 1292 height 33
